Goal: Transaction & Acquisition: Purchase product/service

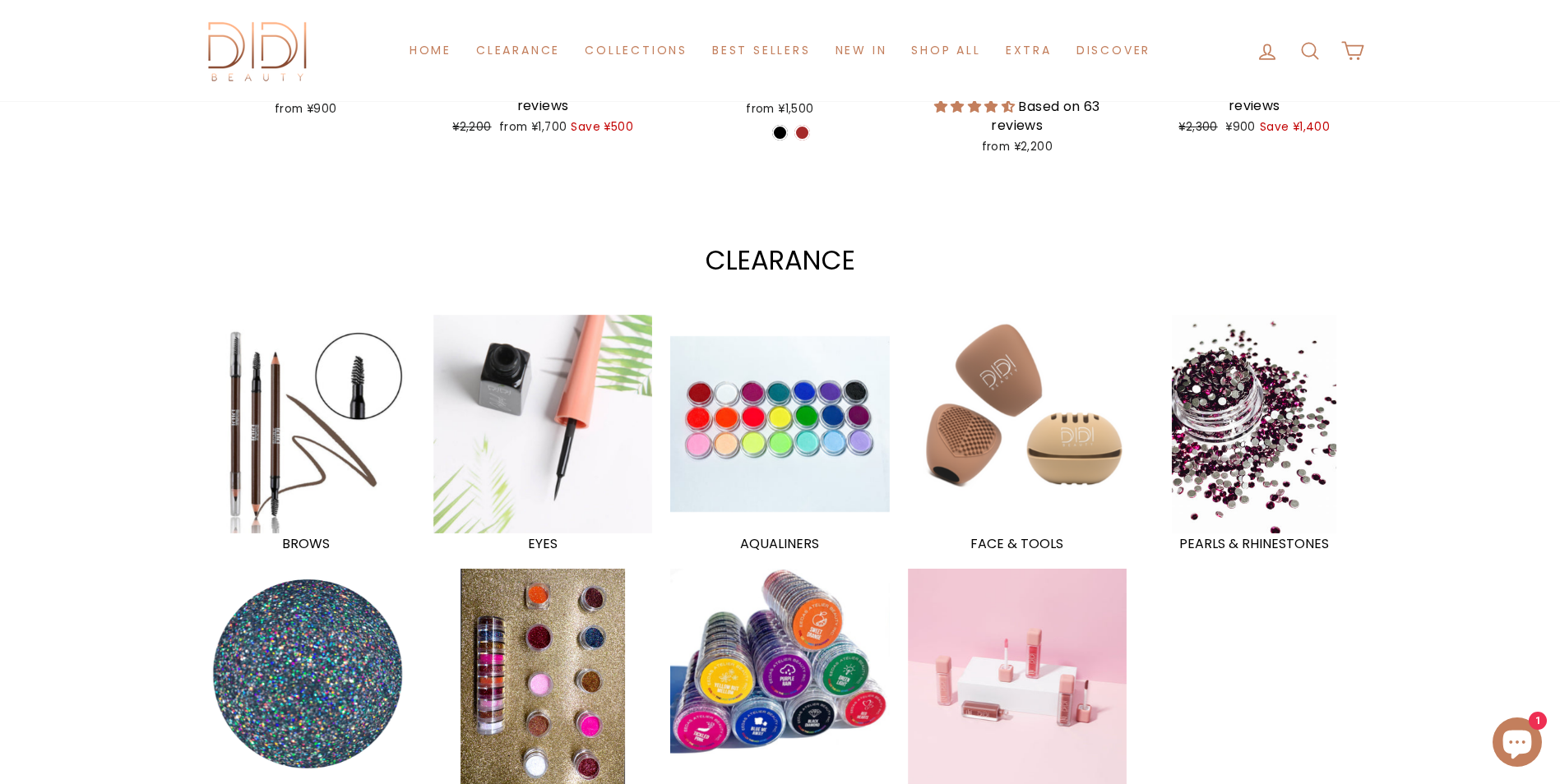
scroll to position [1086, 0]
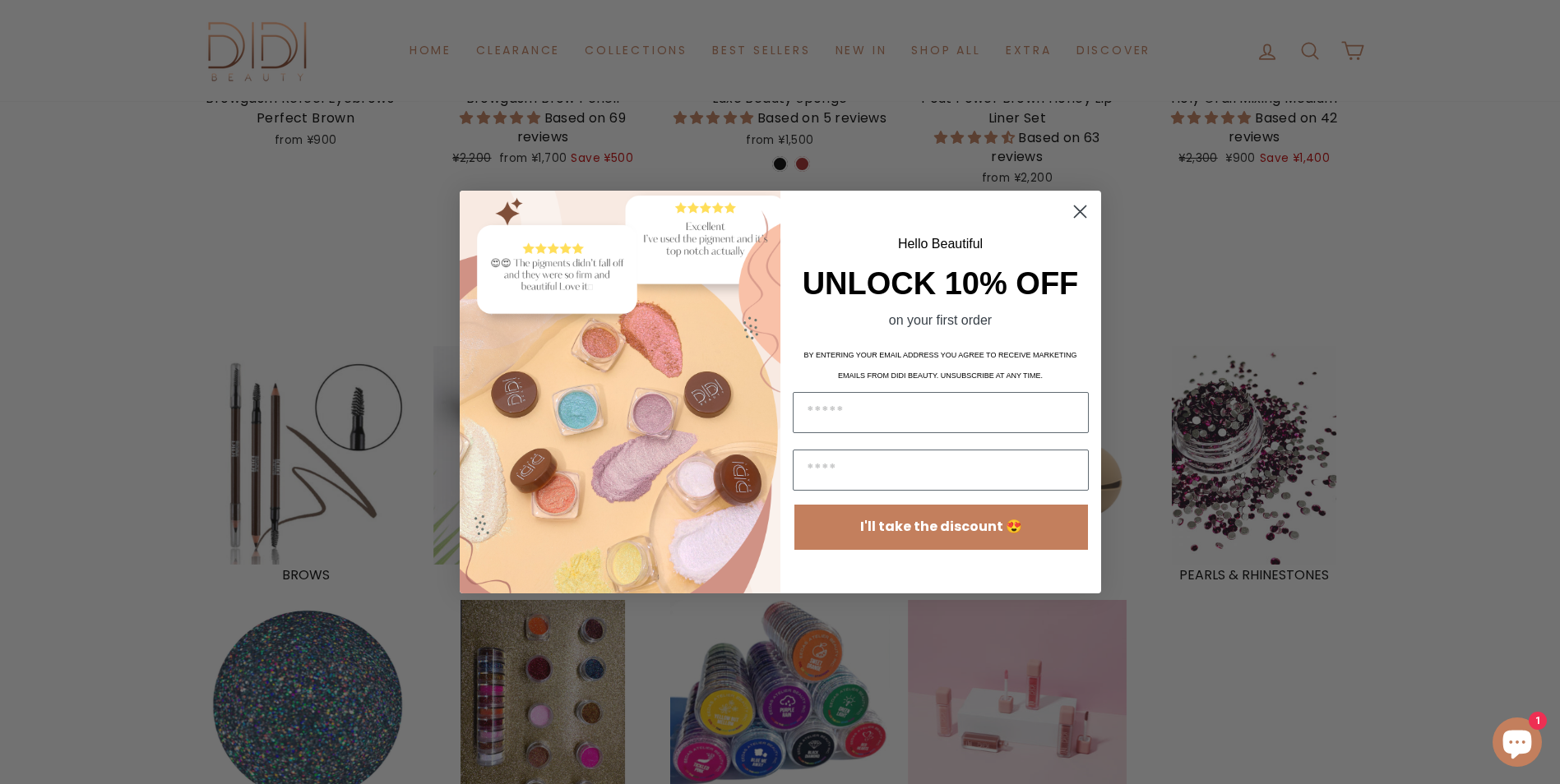
click at [1081, 215] on circle "Close dialog" at bounding box center [1078, 211] width 27 height 27
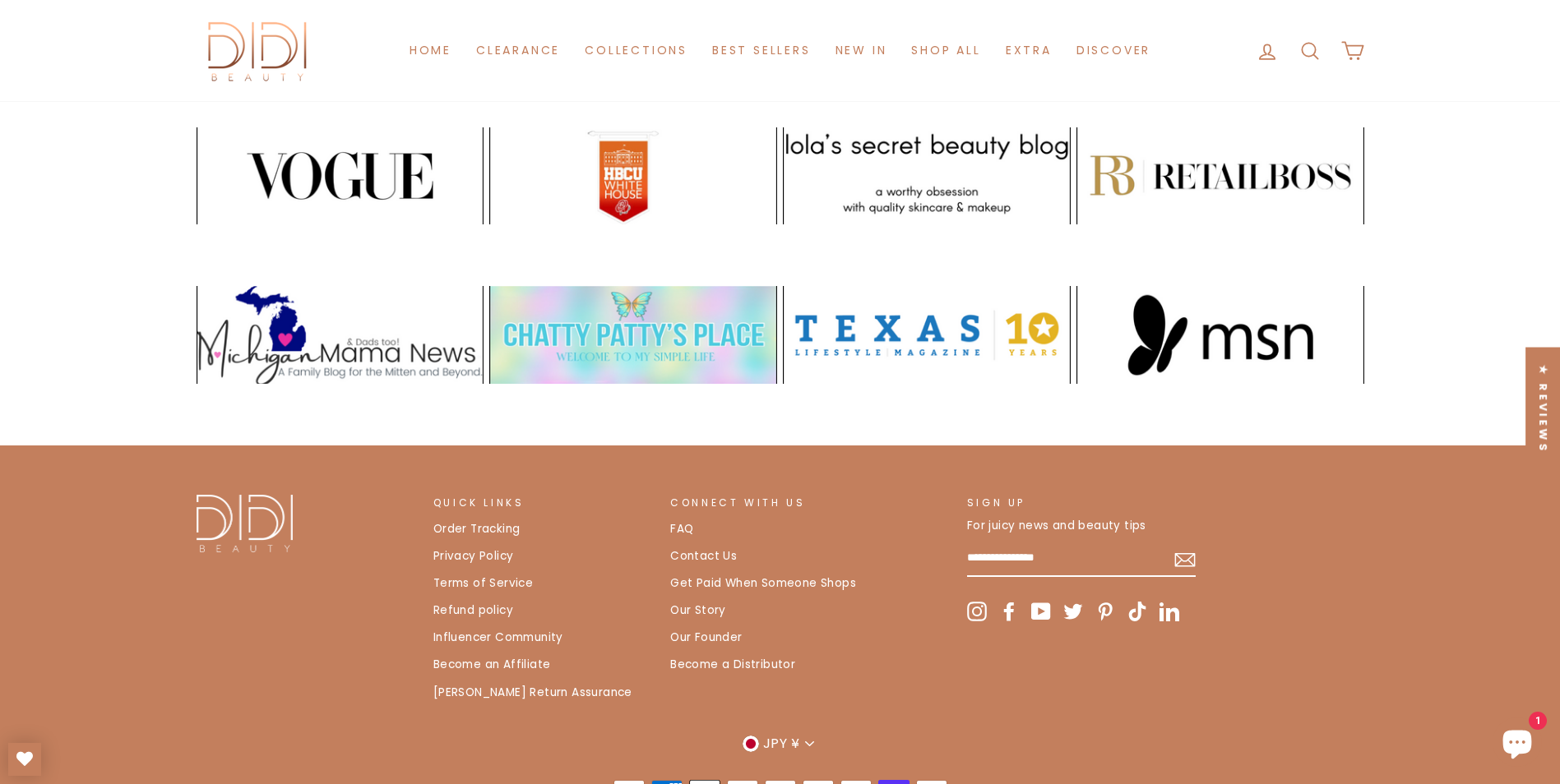
scroll to position [3459, 0]
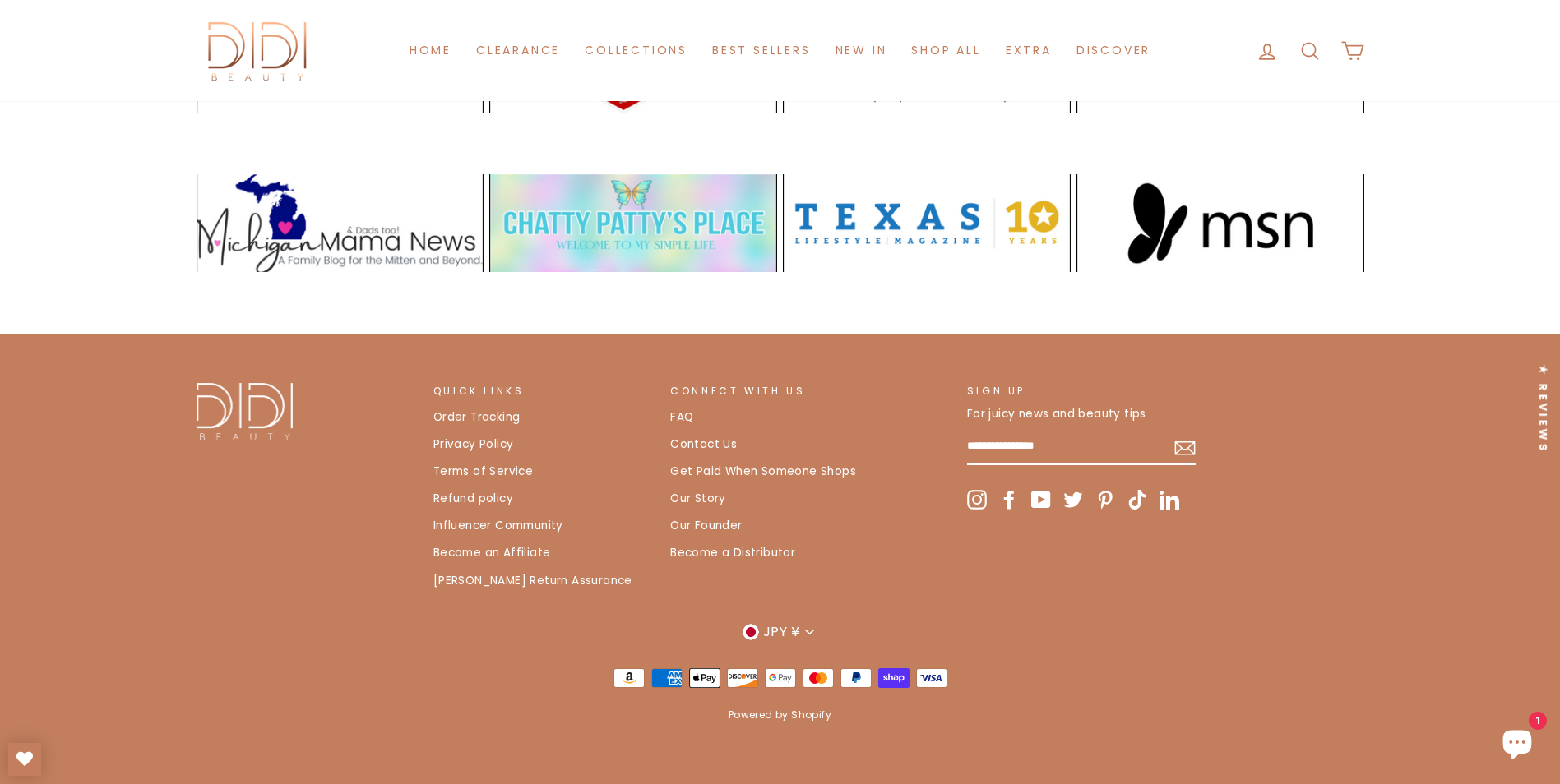
click at [717, 498] on link "Our Story" at bounding box center [698, 499] width 56 height 24
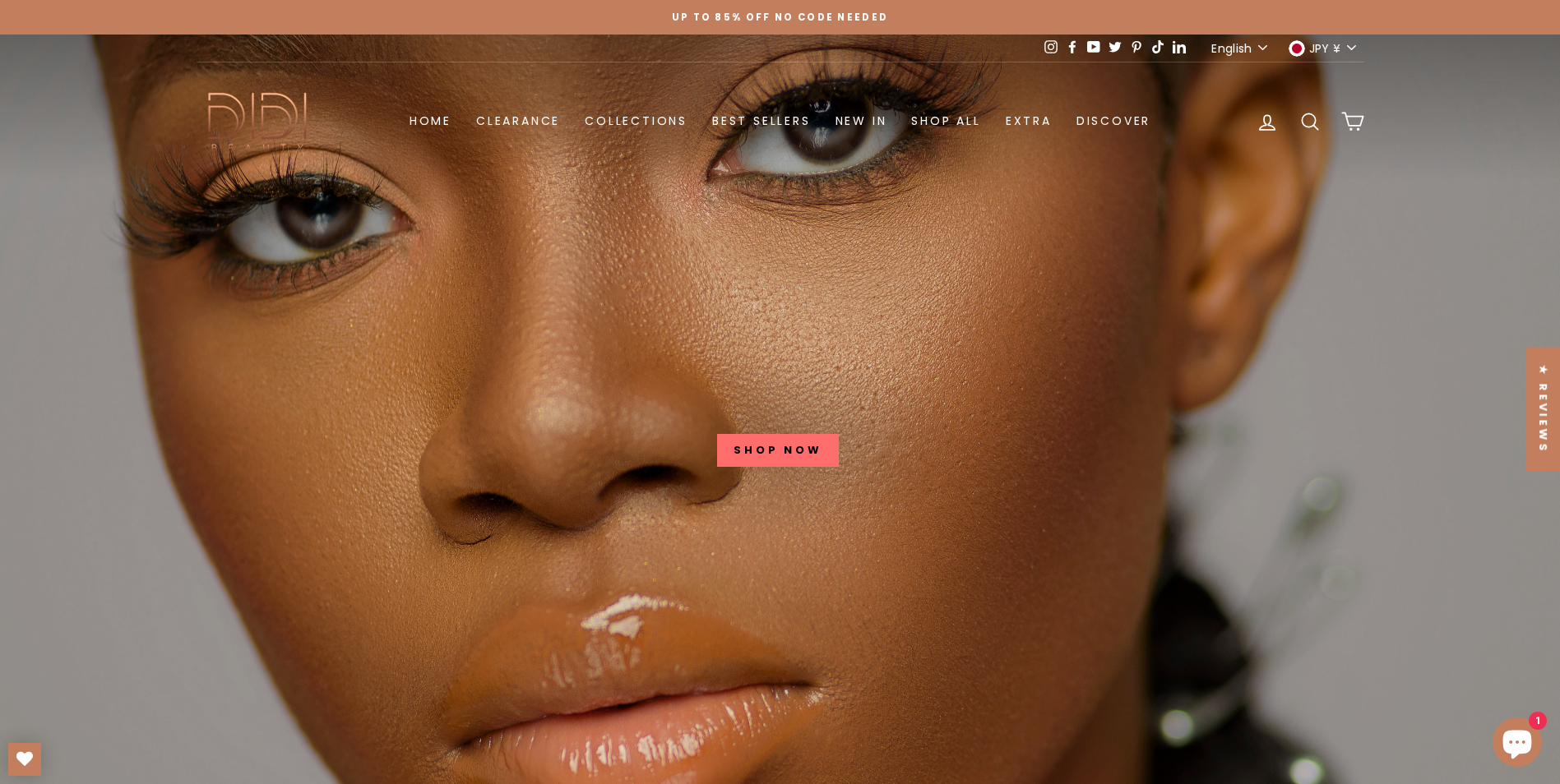
click at [794, 471] on link at bounding box center [780, 427] width 1560 height 784
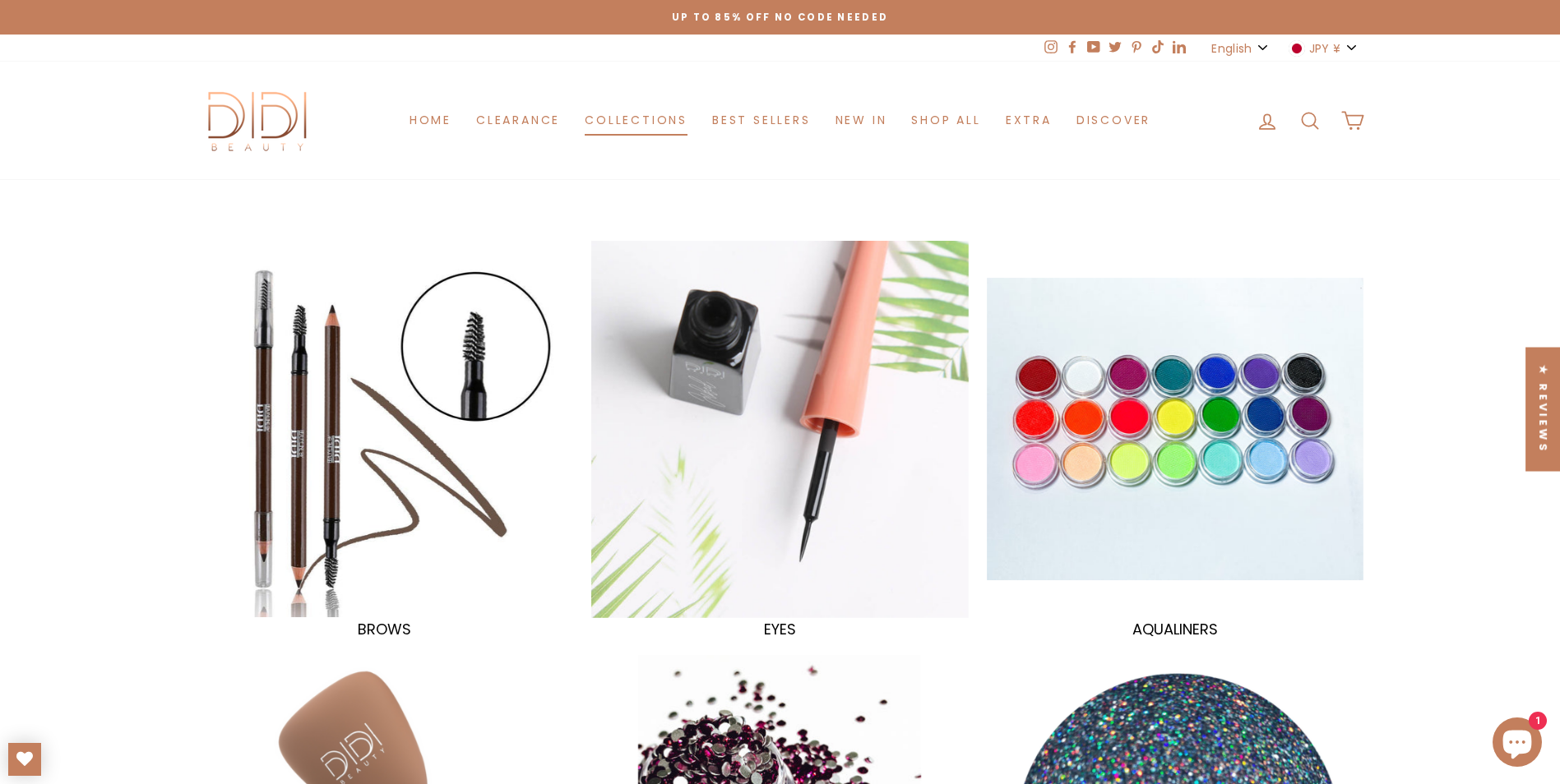
click at [619, 128] on link "Collections" at bounding box center [636, 120] width 128 height 30
click at [935, 222] on link "Lips" at bounding box center [946, 223] width 94 height 31
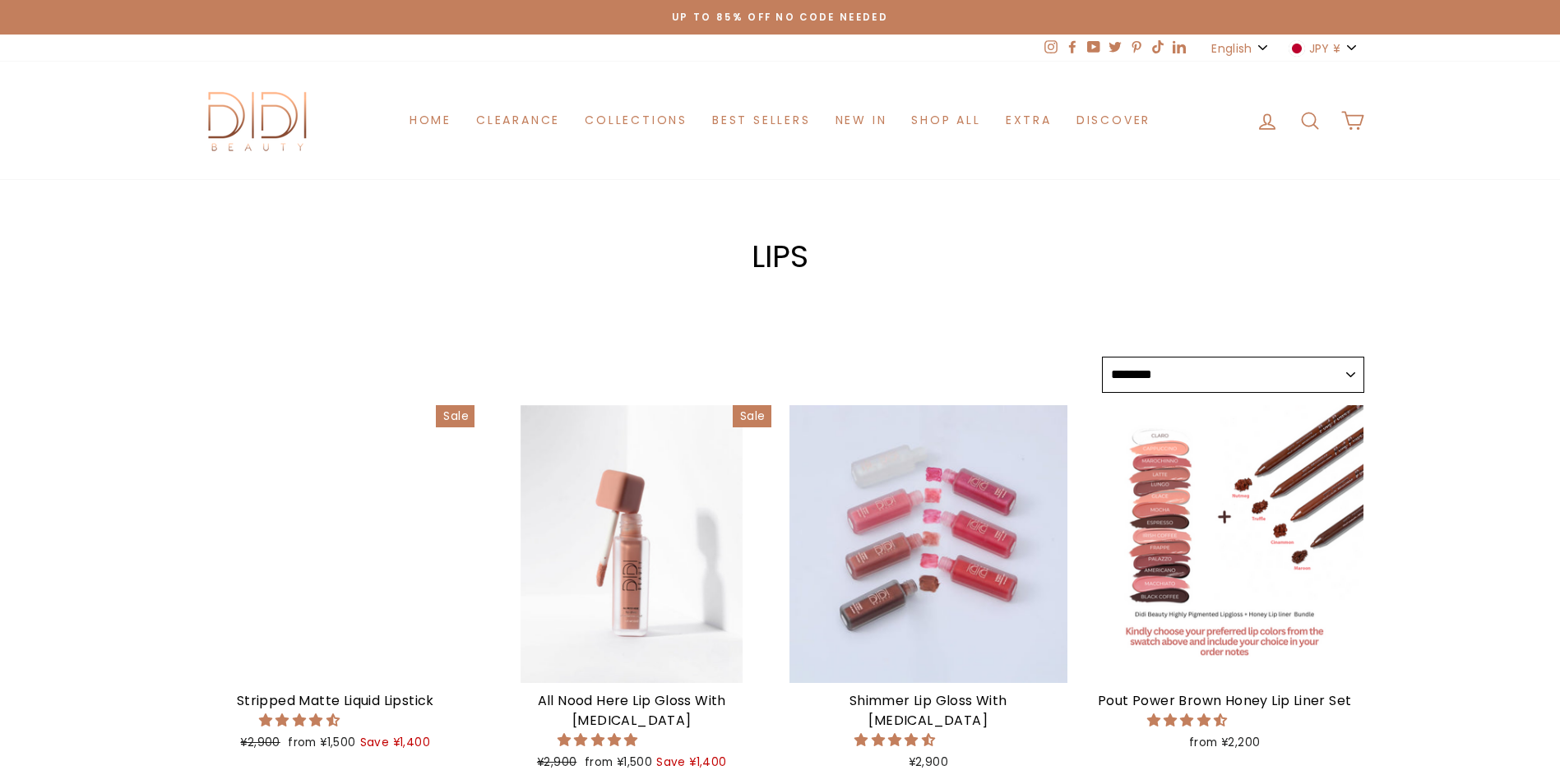
select select "******"
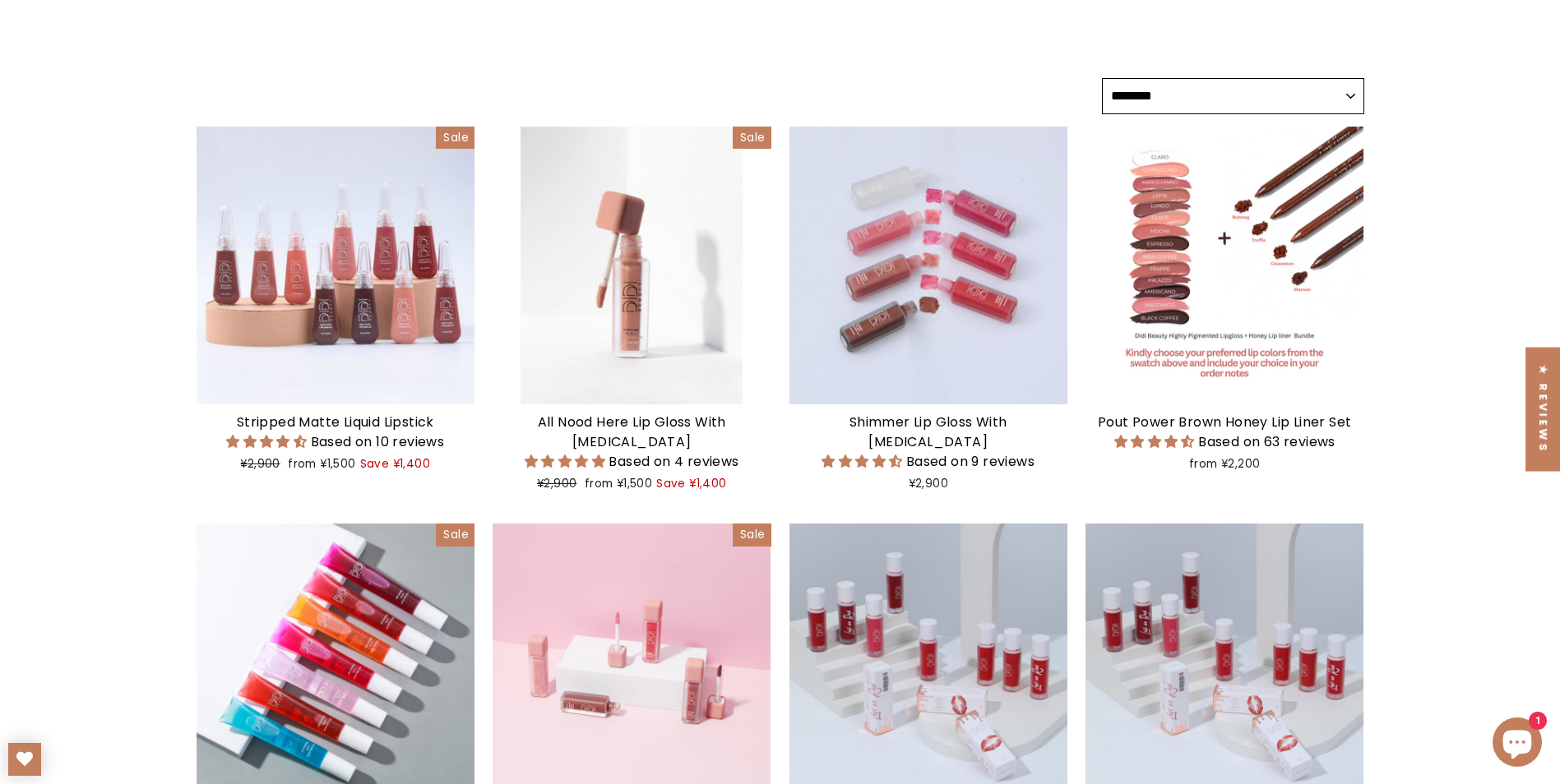
scroll to position [52, 0]
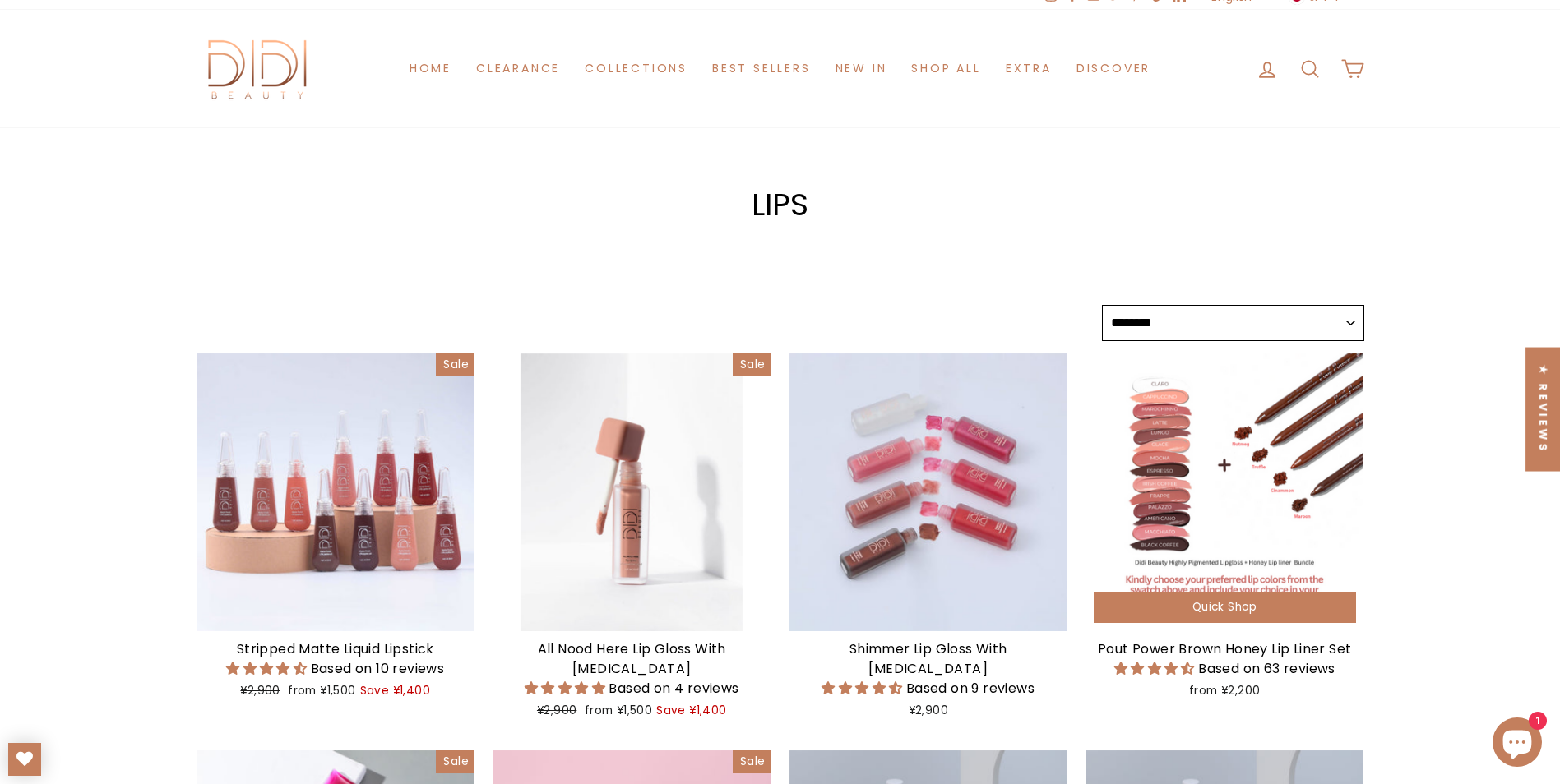
click at [1235, 483] on div at bounding box center [1224, 493] width 279 height 278
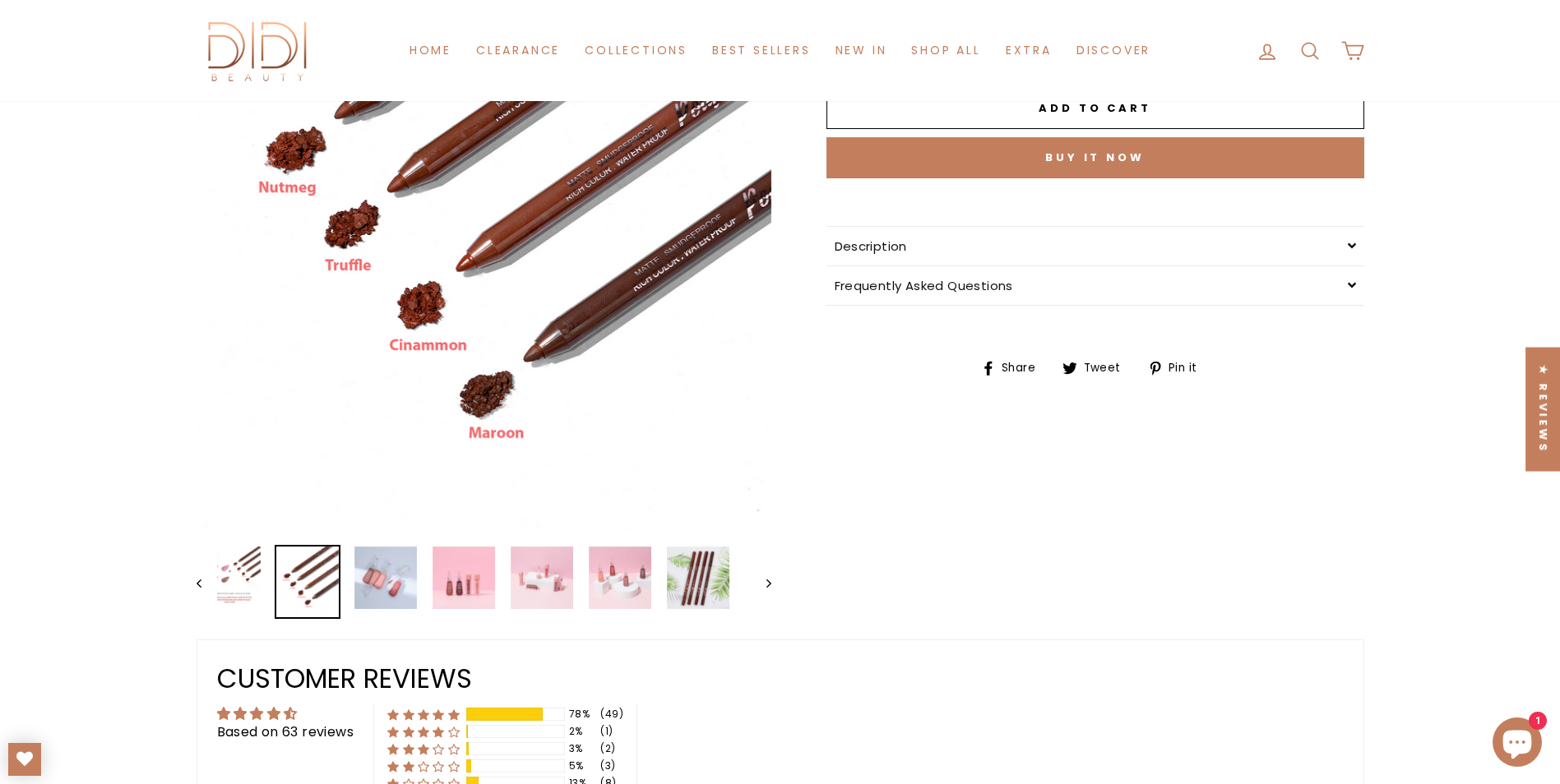
scroll to position [411, 0]
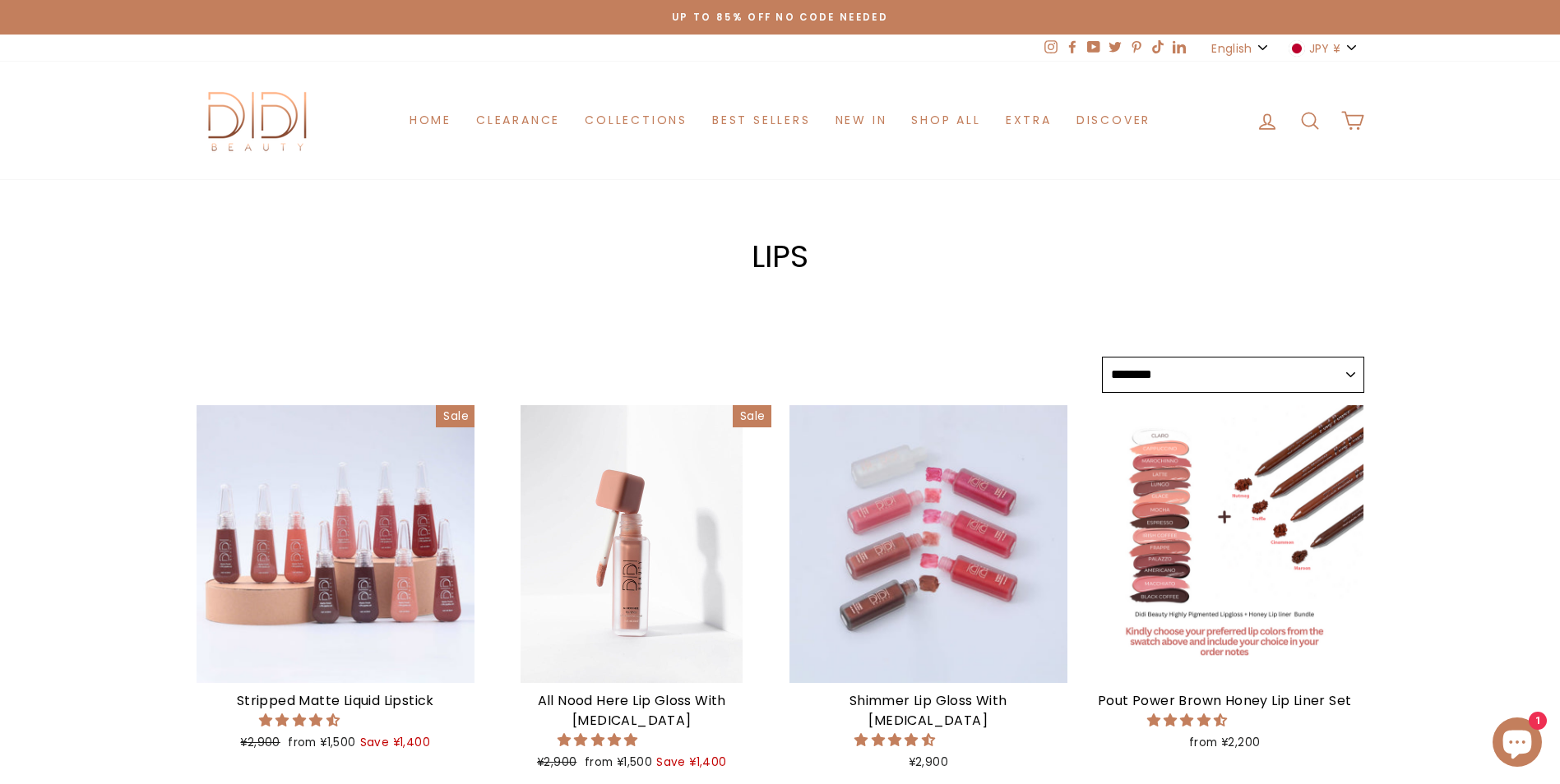
select select "******"
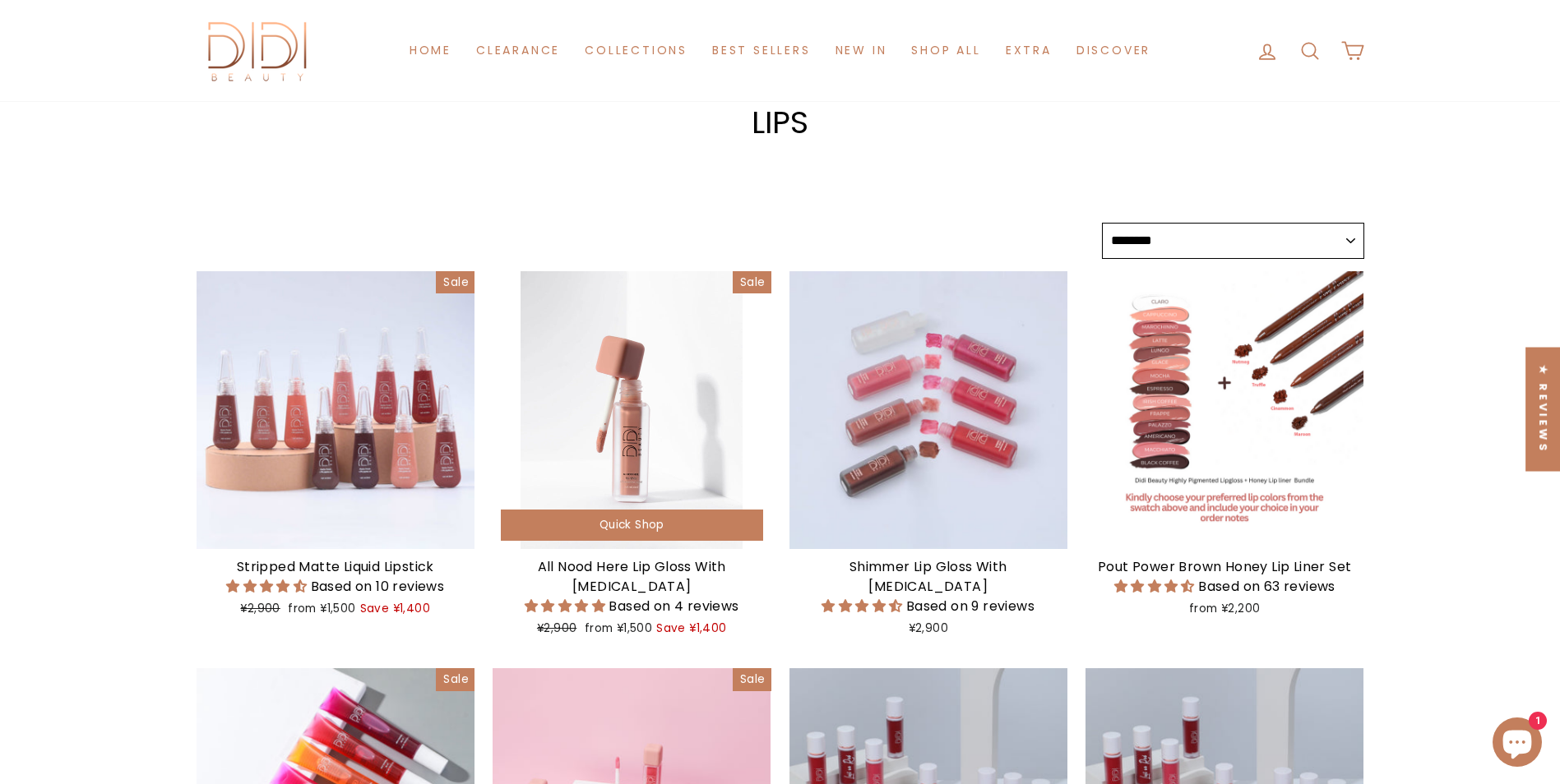
scroll to position [216, 0]
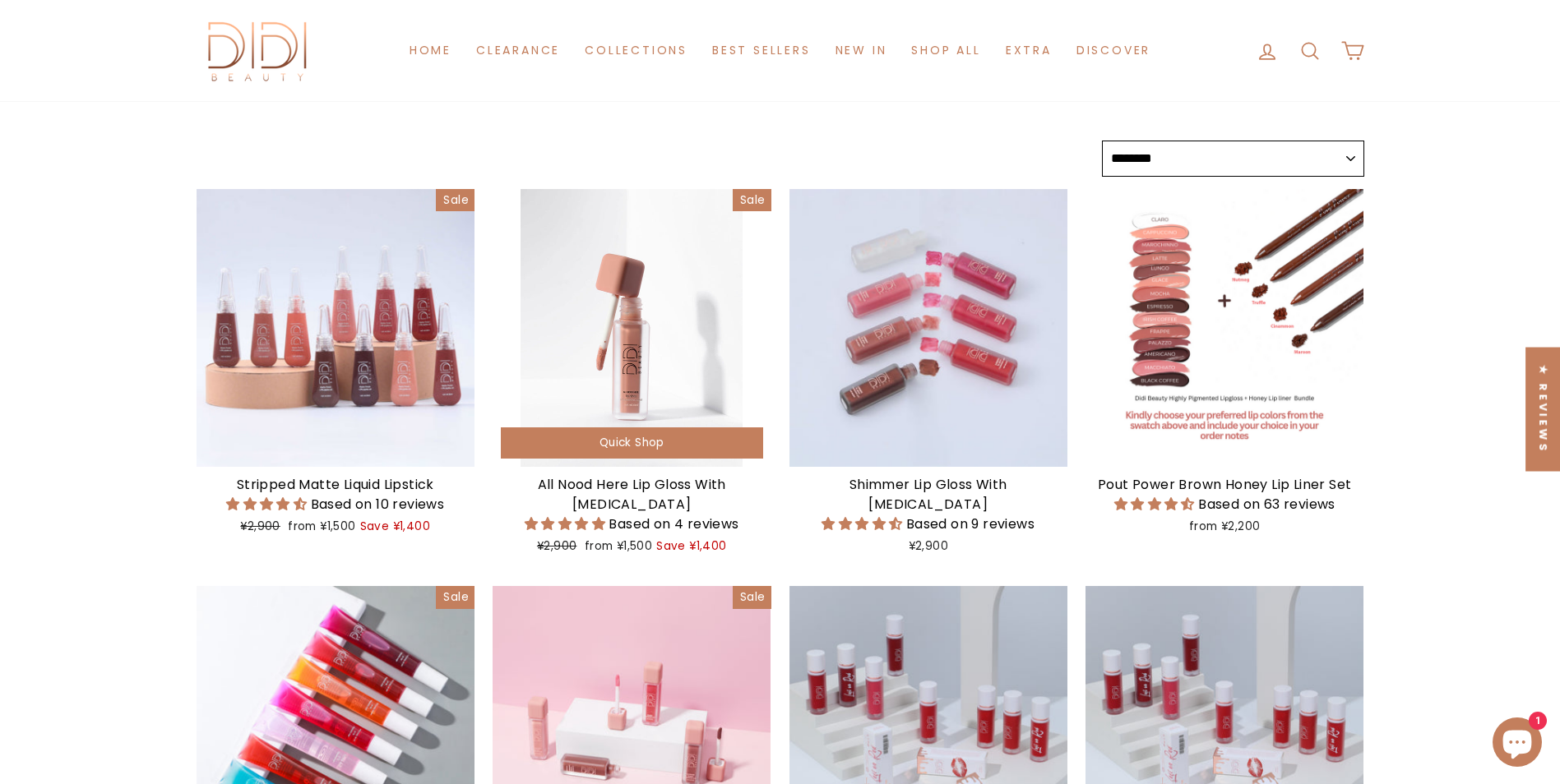
click at [669, 348] on div at bounding box center [632, 328] width 279 height 278
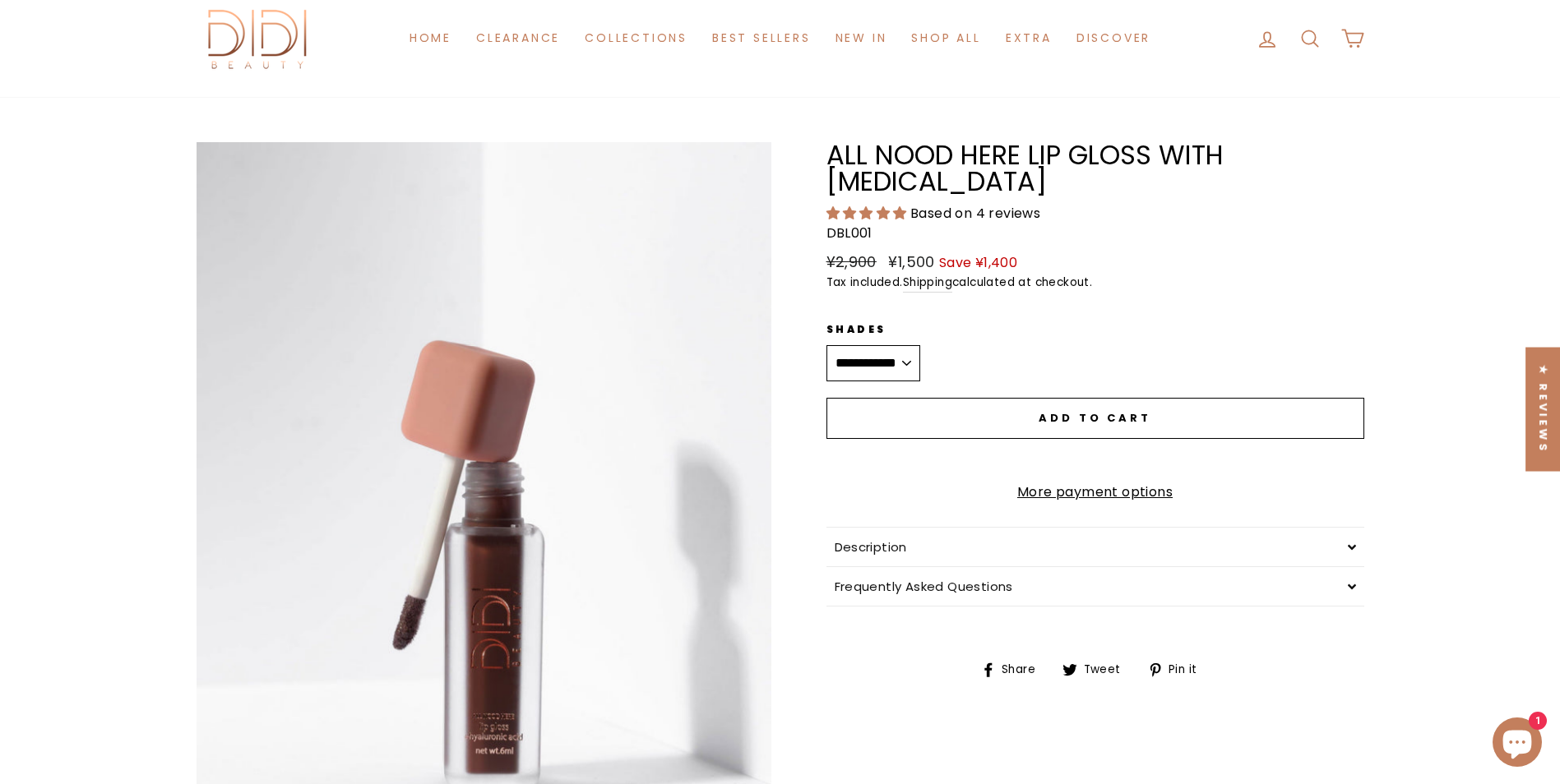
scroll to position [329, 0]
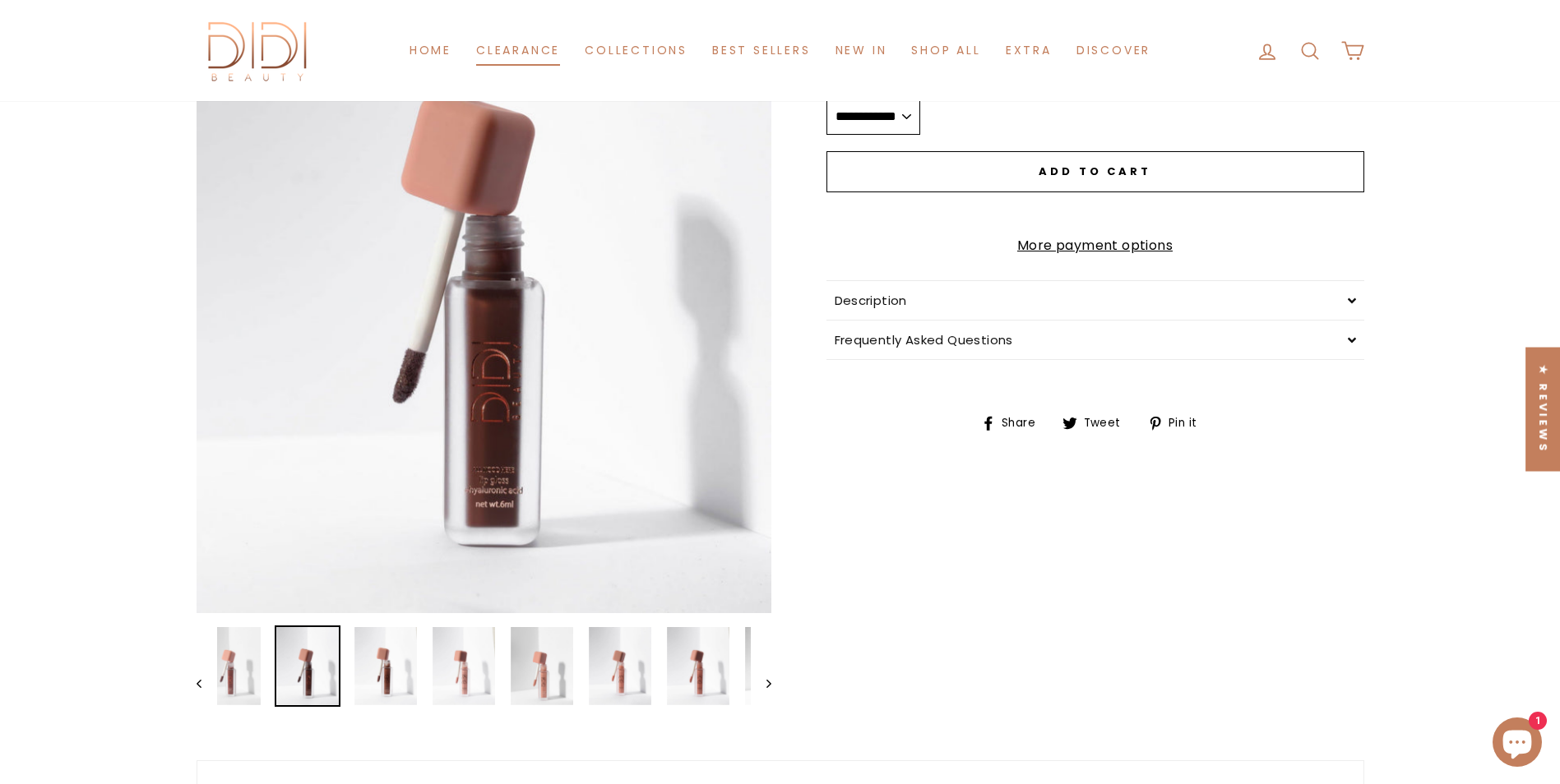
click at [534, 49] on link "Clearance" at bounding box center [518, 50] width 108 height 30
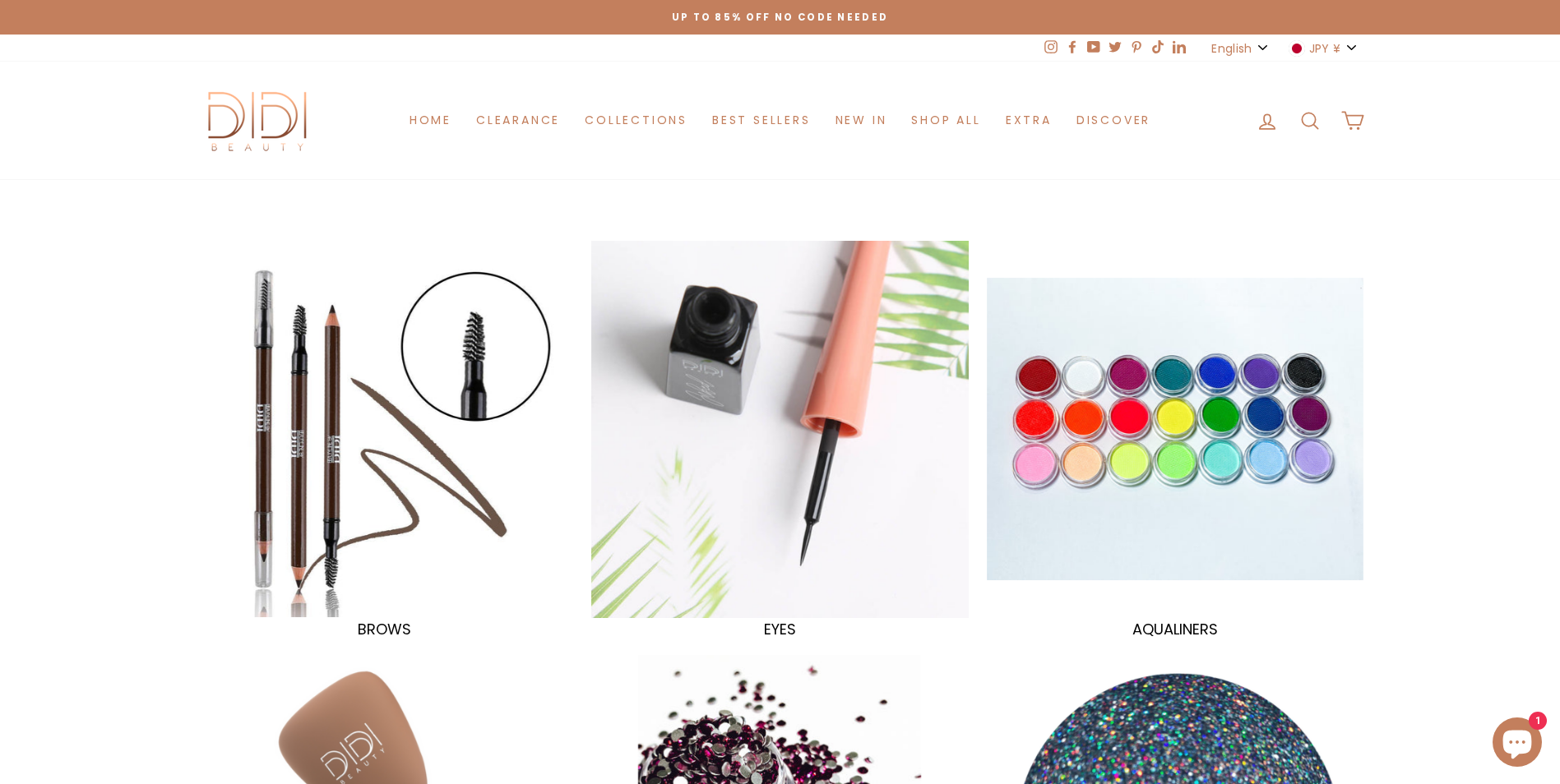
scroll to position [82, 0]
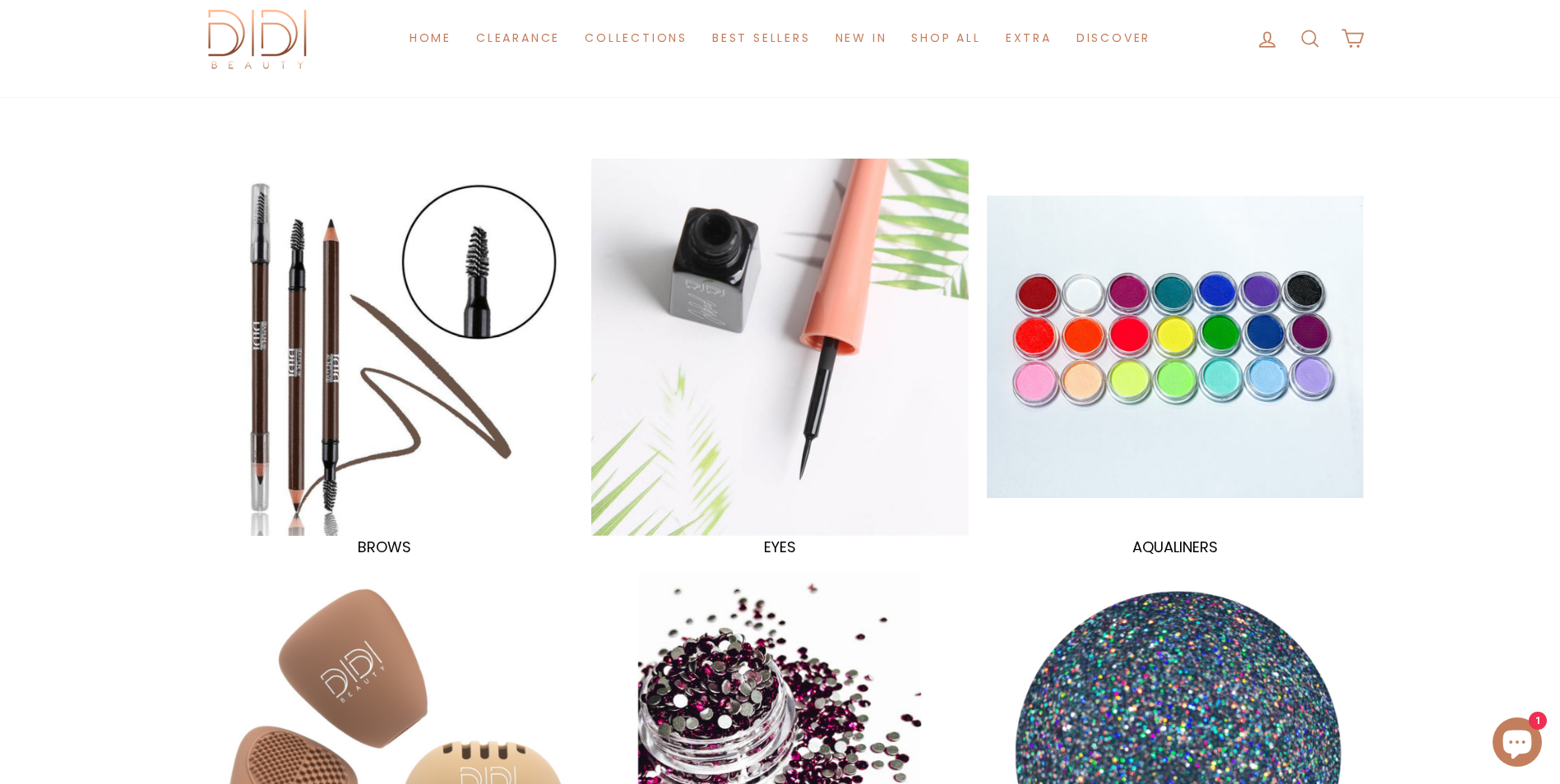
click at [342, 339] on div at bounding box center [384, 346] width 388 height 388
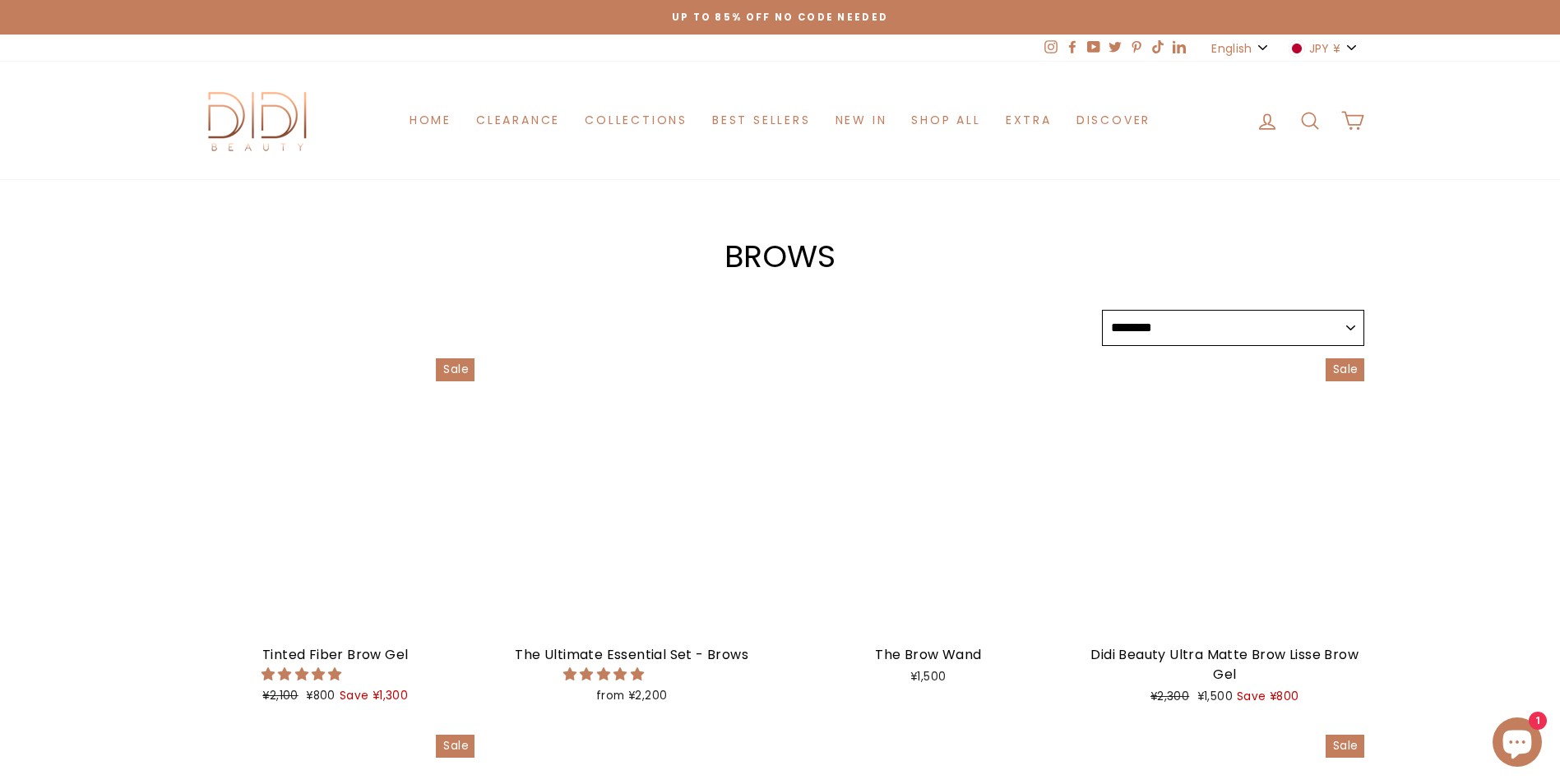
select select "******"
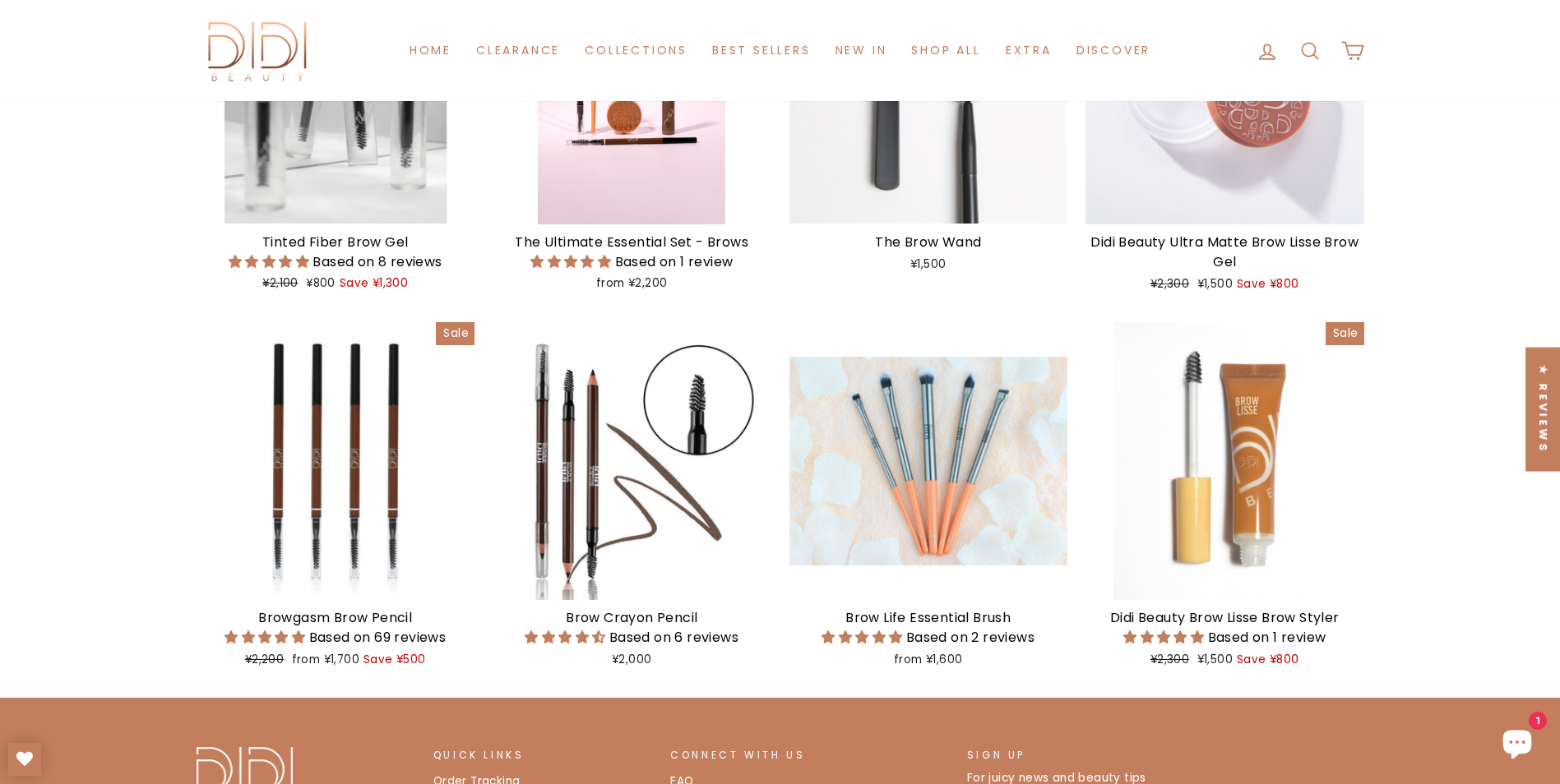
scroll to position [657, 0]
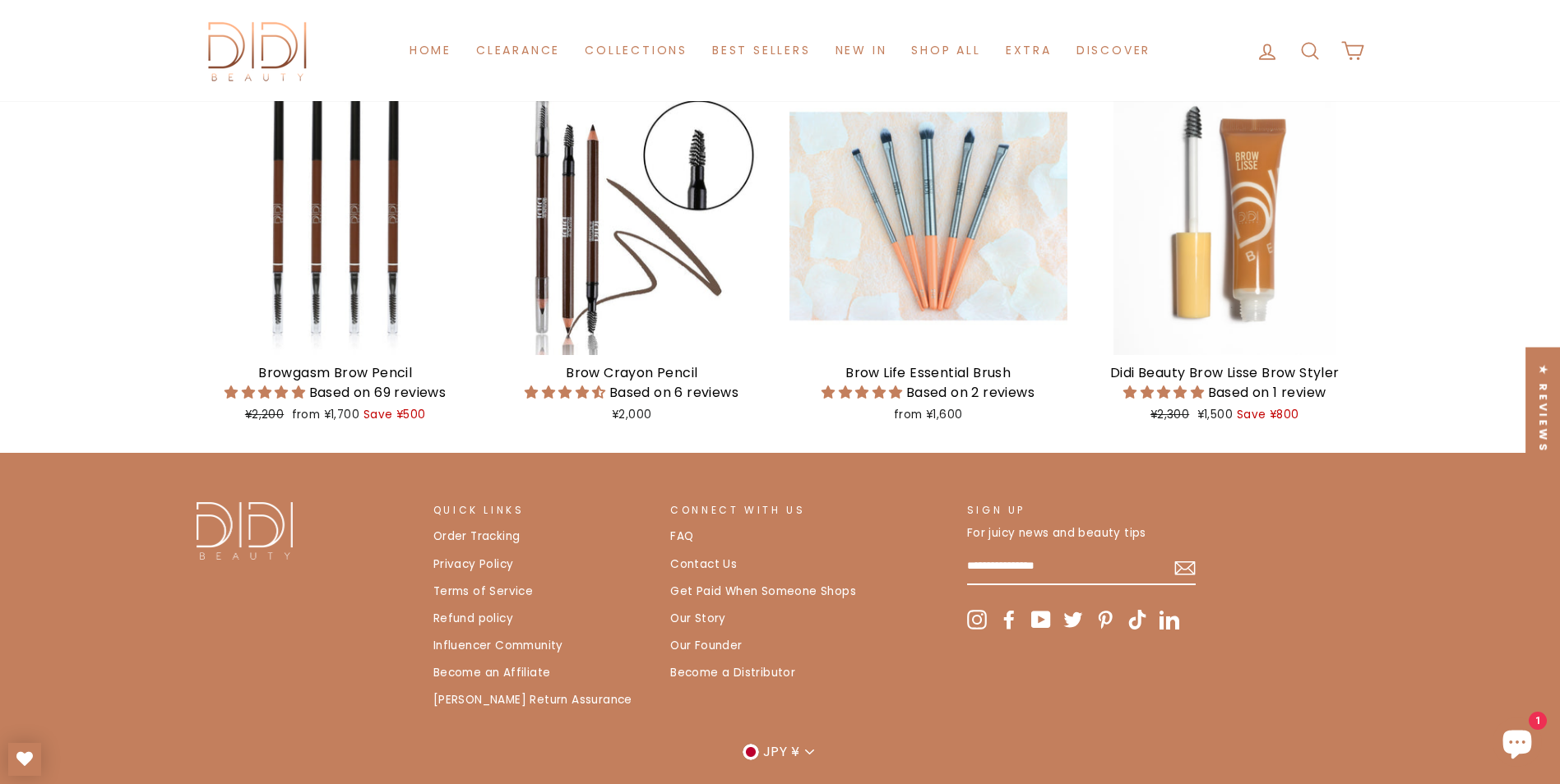
click at [811, 748] on button "JPY ¥" at bounding box center [780, 751] width 85 height 23
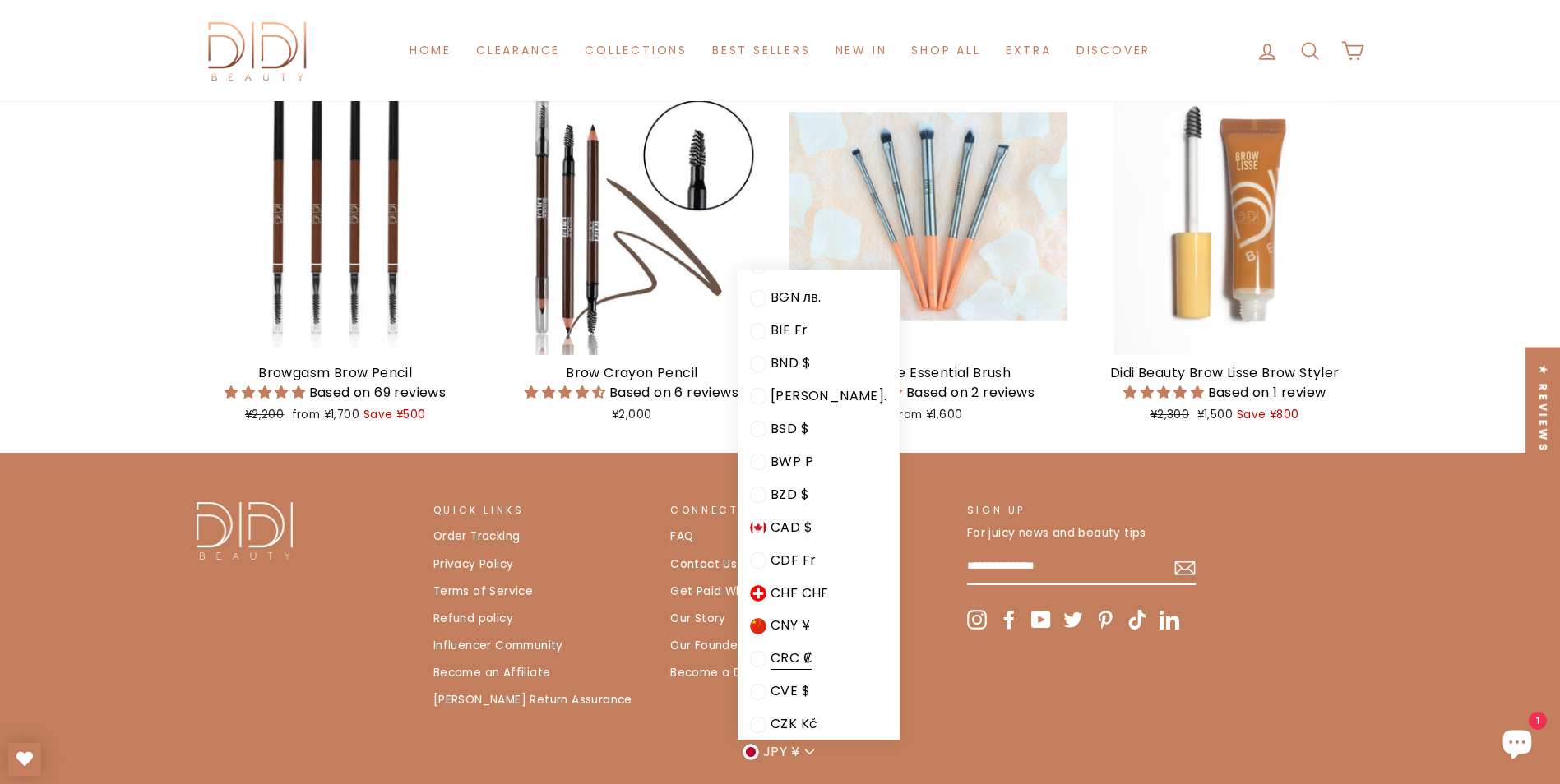
scroll to position [329, 0]
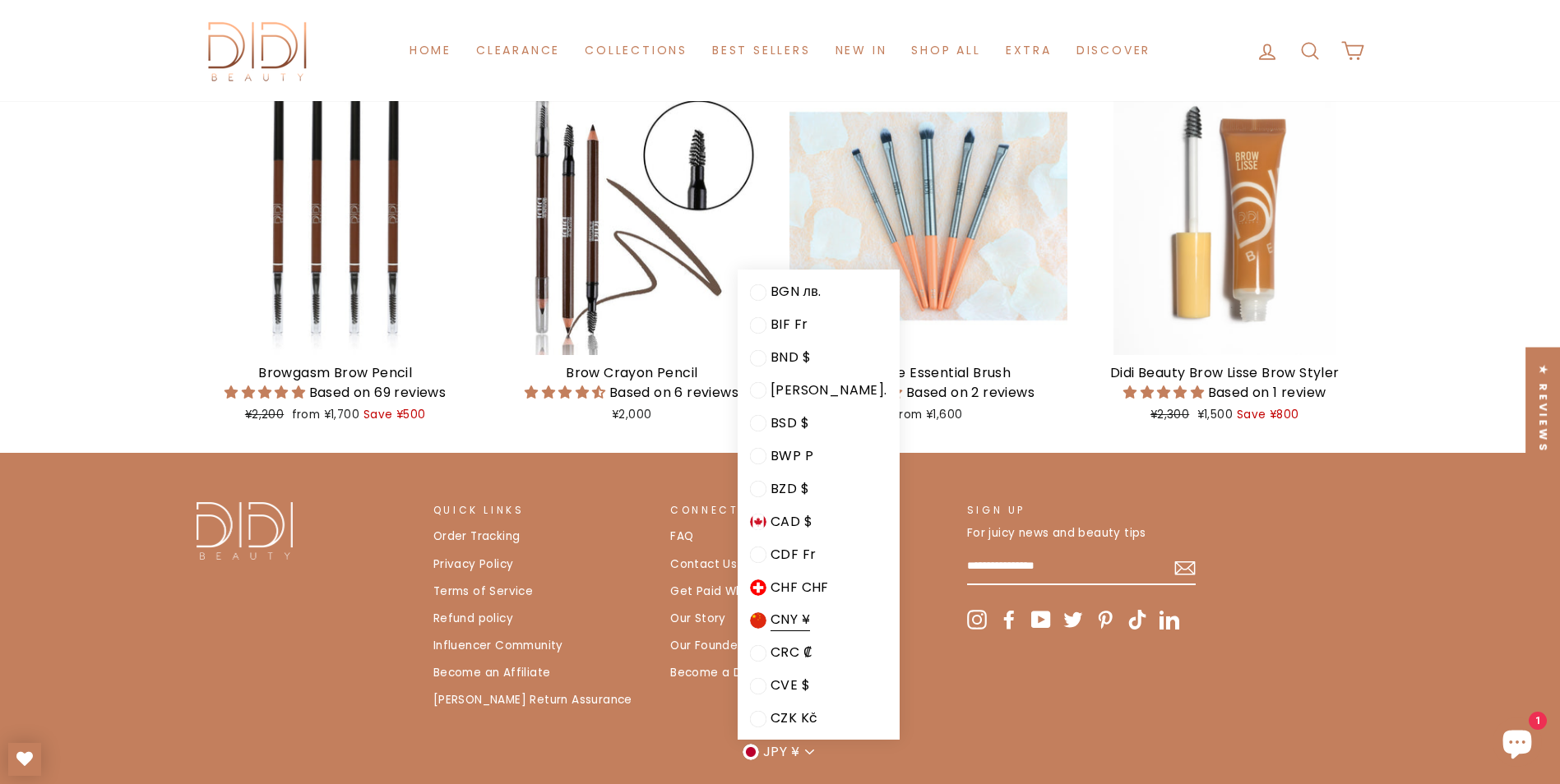
click at [795, 614] on span "CNY ¥" at bounding box center [790, 620] width 39 height 23
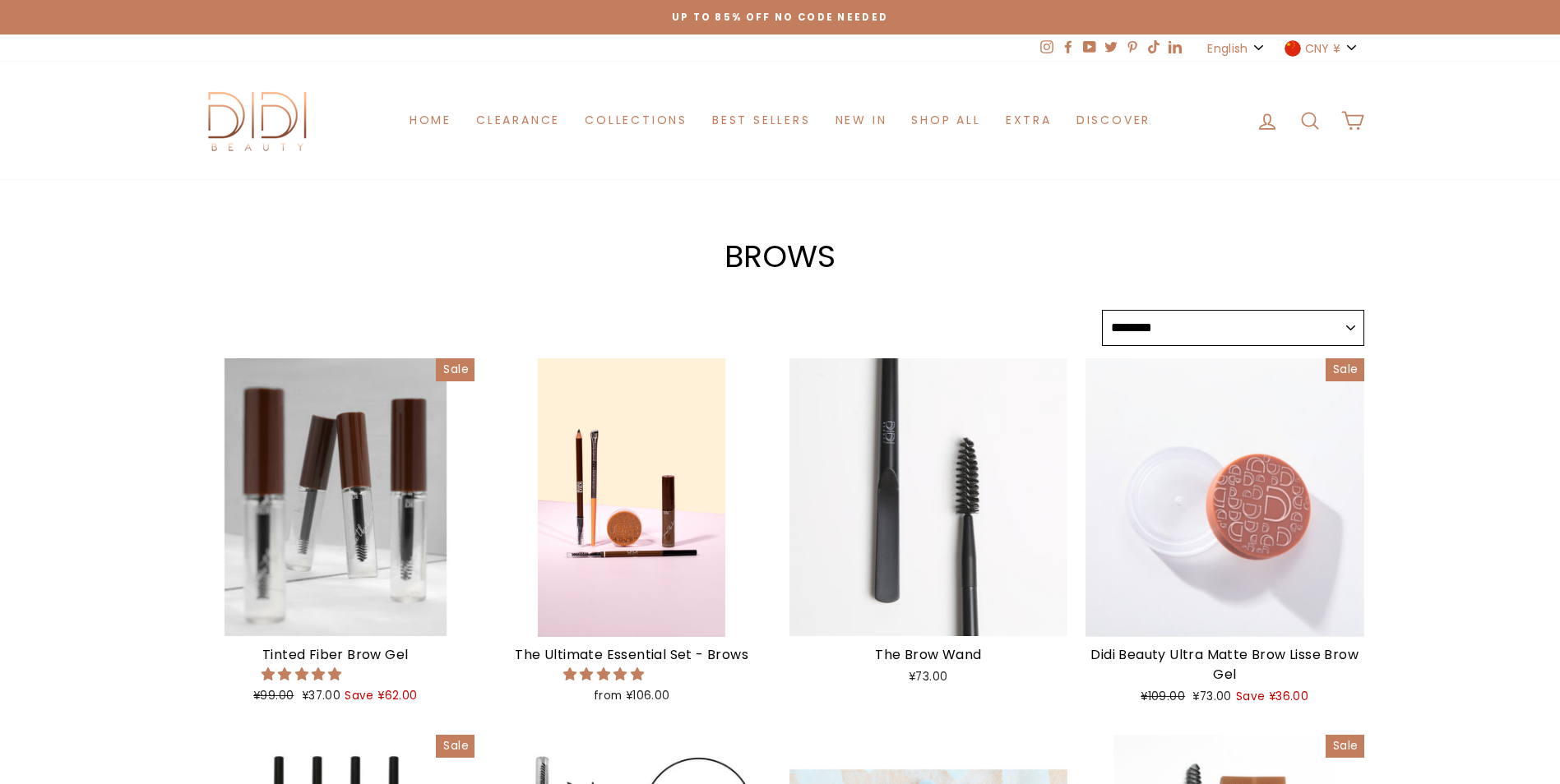
select select "******"
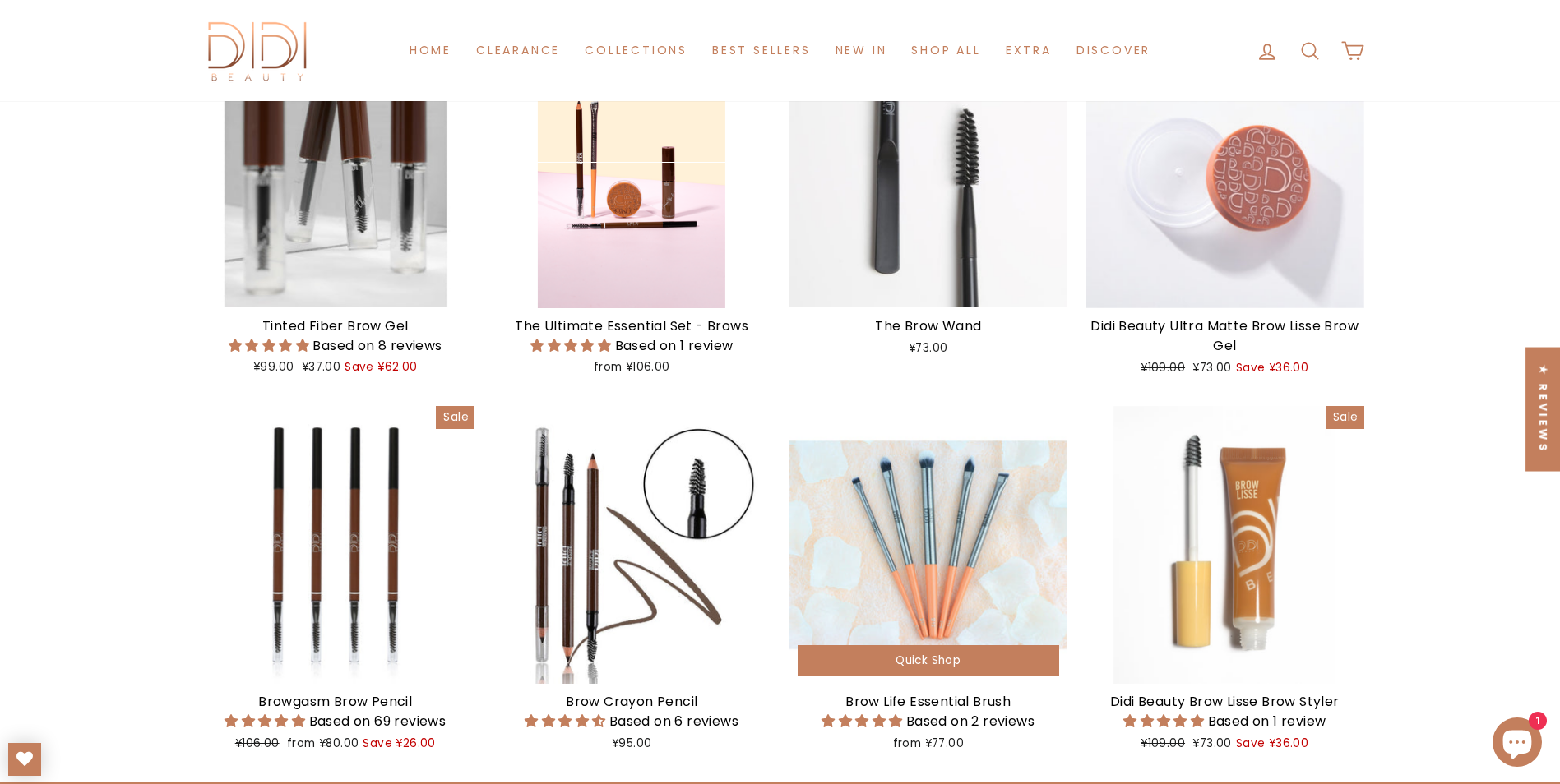
scroll to position [576, 0]
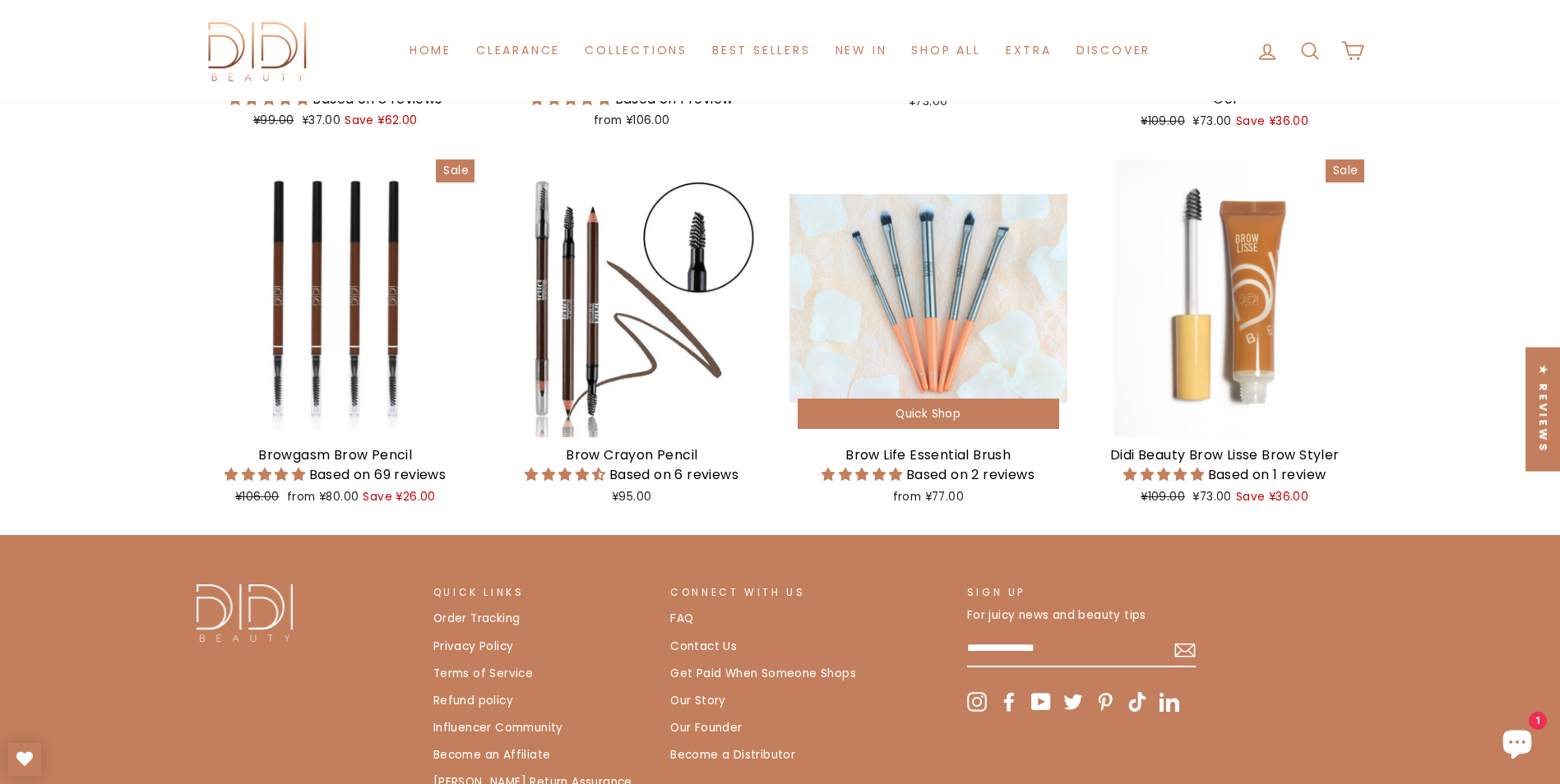
click at [933, 406] on span "Quick Shop" at bounding box center [927, 414] width 65 height 16
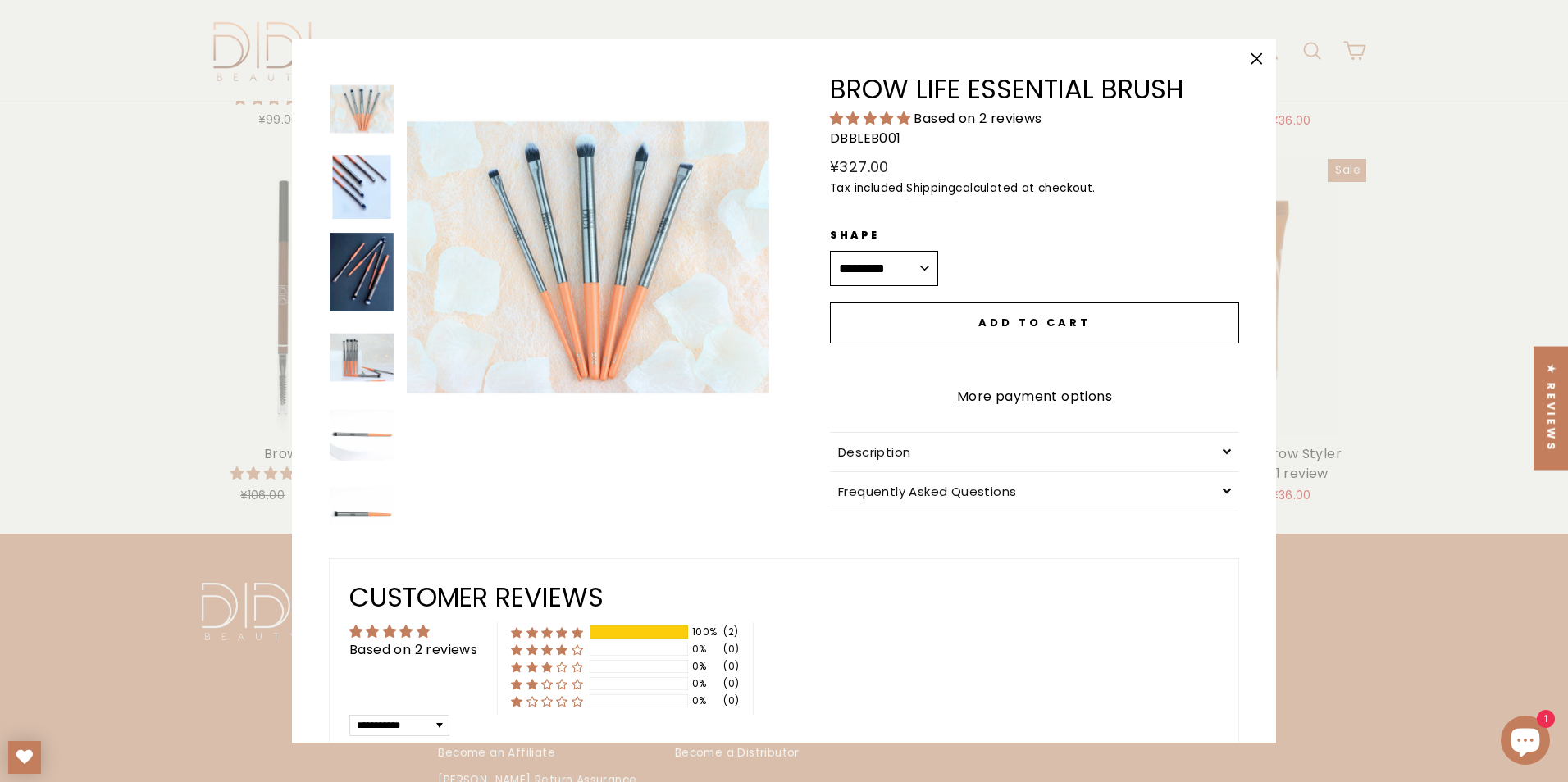
click at [1265, 55] on icon "button" at bounding box center [1256, 59] width 23 height 23
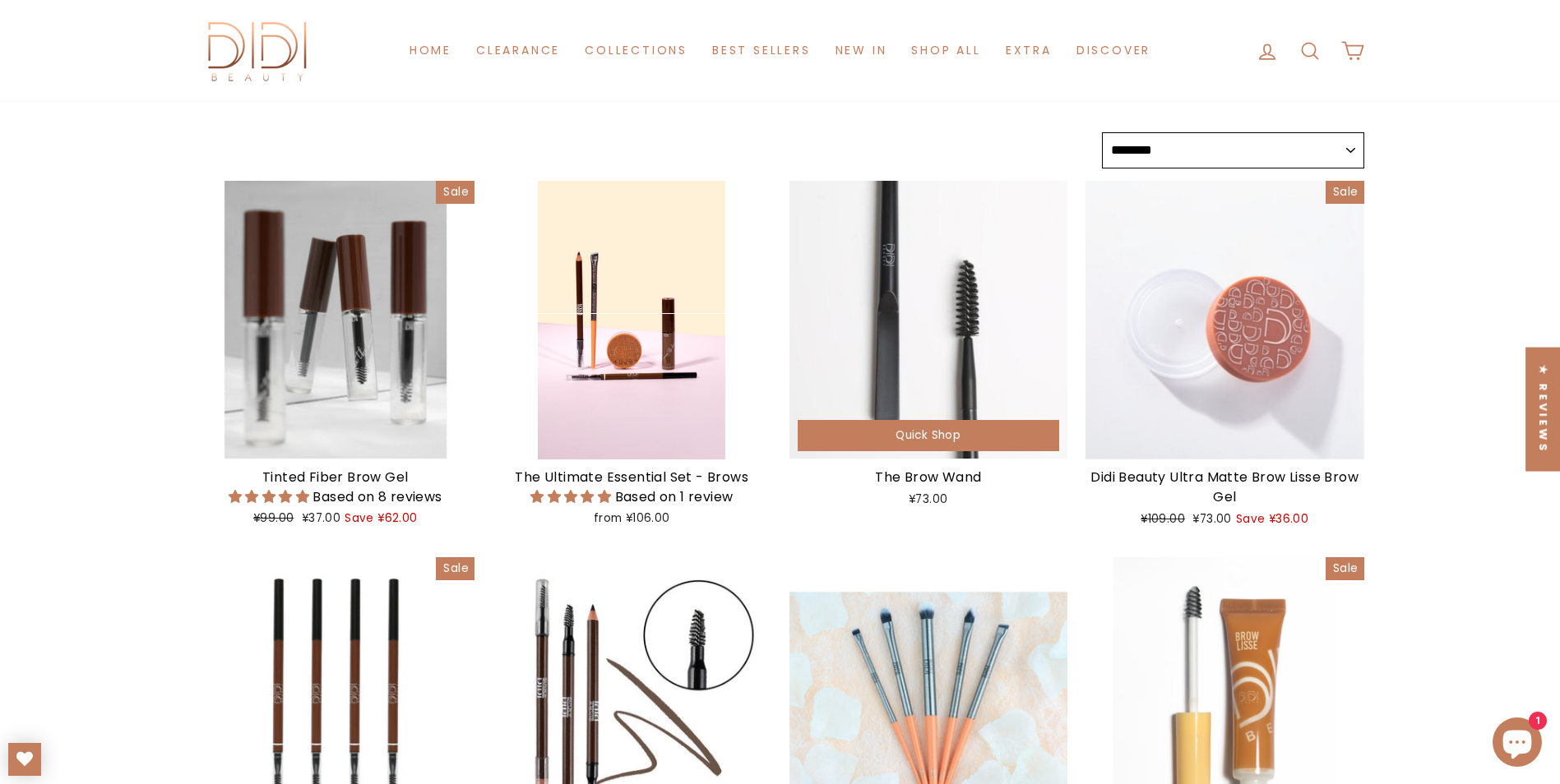
scroll to position [82, 0]
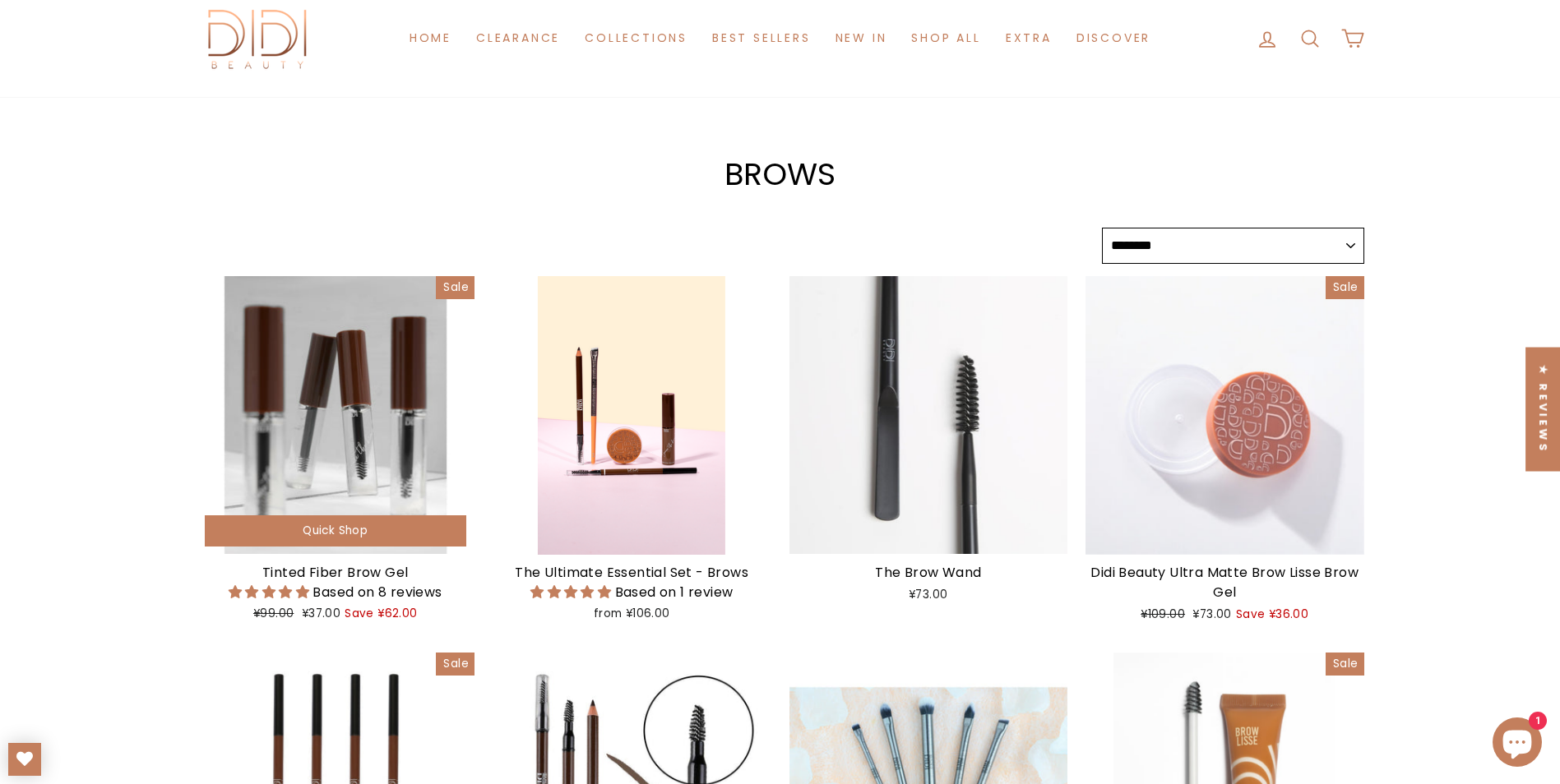
click at [391, 426] on div at bounding box center [336, 415] width 279 height 278
